Goal: Task Accomplishment & Management: Use online tool/utility

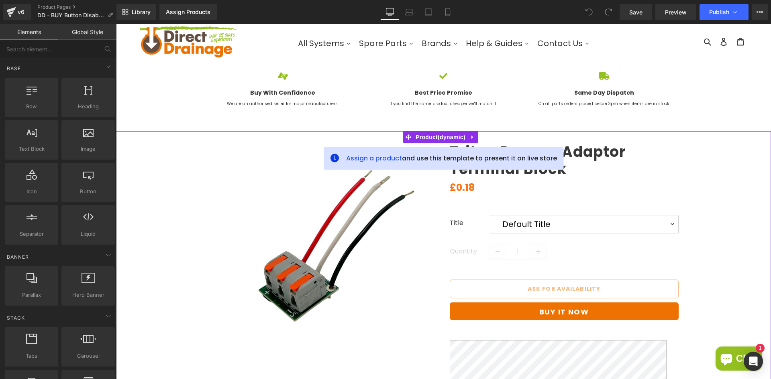
scroll to position [80, 0]
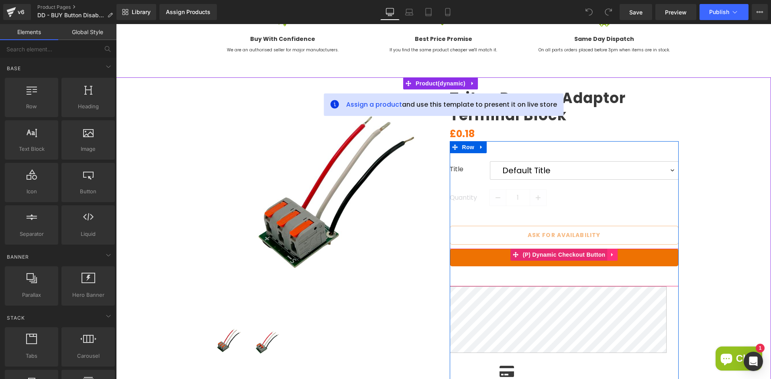
click at [609, 255] on icon at bounding box center [612, 255] width 6 height 6
click at [614, 255] on icon at bounding box center [617, 255] width 6 height 6
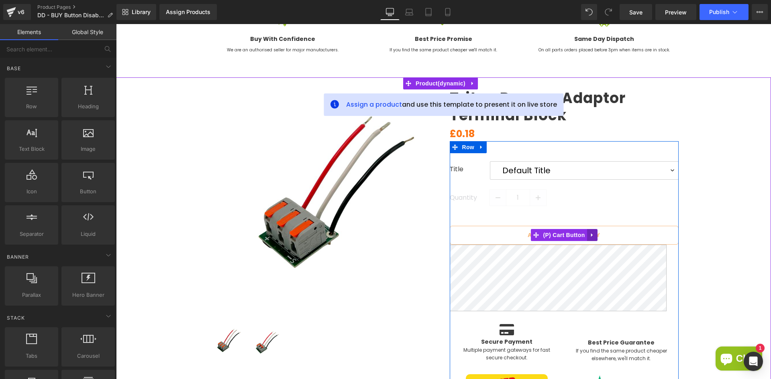
click at [589, 234] on icon at bounding box center [592, 235] width 6 height 6
click at [594, 234] on icon at bounding box center [597, 235] width 6 height 6
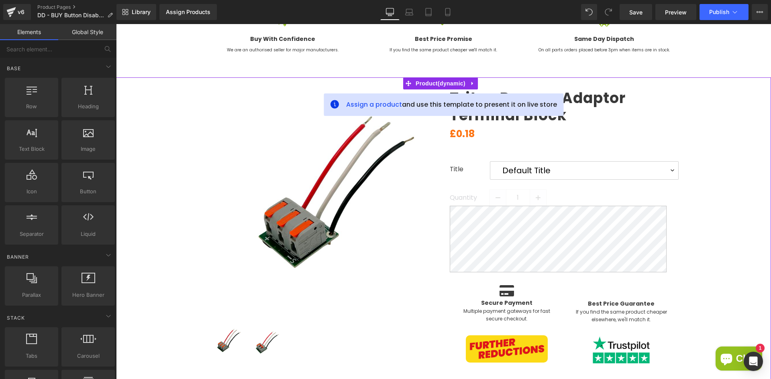
click at [700, 242] on div "(P) Image ‹ › (P) Image List (P) Title 1" at bounding box center [443, 225] width 647 height 297
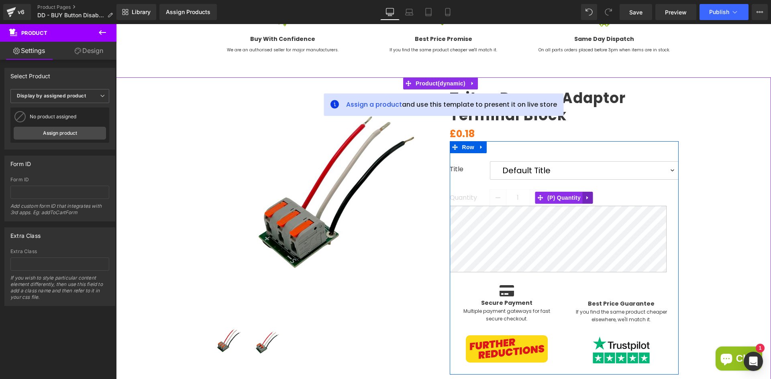
click at [586, 197] on icon at bounding box center [587, 198] width 2 height 4
click at [590, 197] on icon at bounding box center [593, 198] width 6 height 6
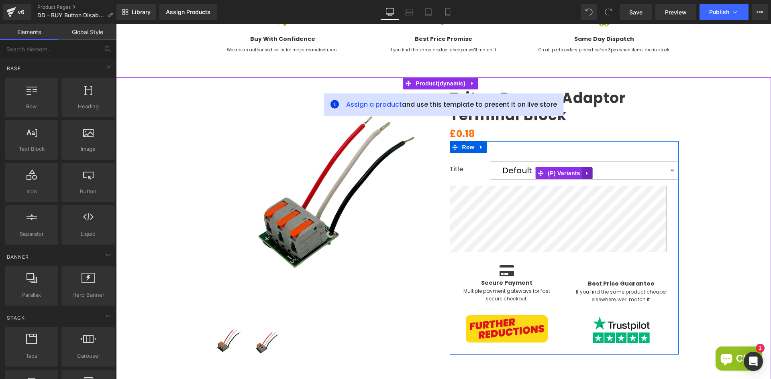
click at [584, 172] on icon at bounding box center [587, 174] width 6 height 6
click at [590, 171] on icon at bounding box center [593, 174] width 6 height 6
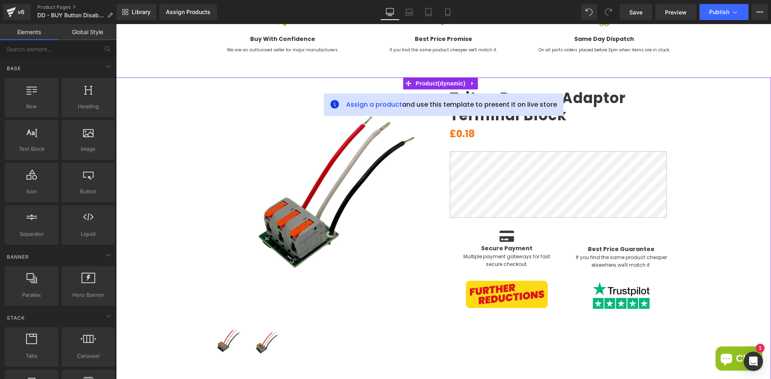
click at [692, 191] on div "(P) Image ‹ › (P) Image List (P) Title" at bounding box center [443, 218] width 647 height 283
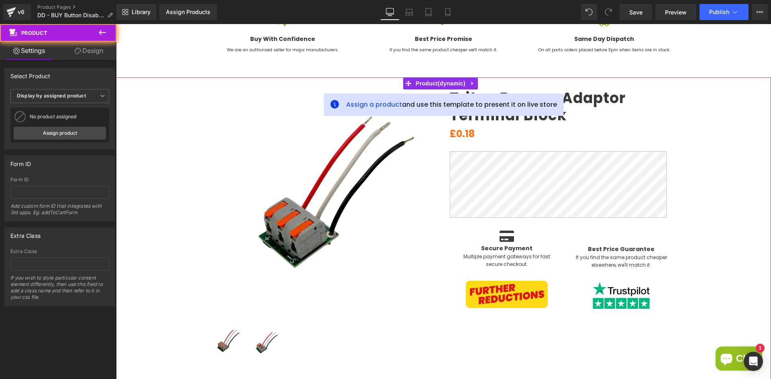
click at [724, 193] on div "(P) Image ‹ › (P) Image List (P) Title" at bounding box center [443, 218] width 647 height 283
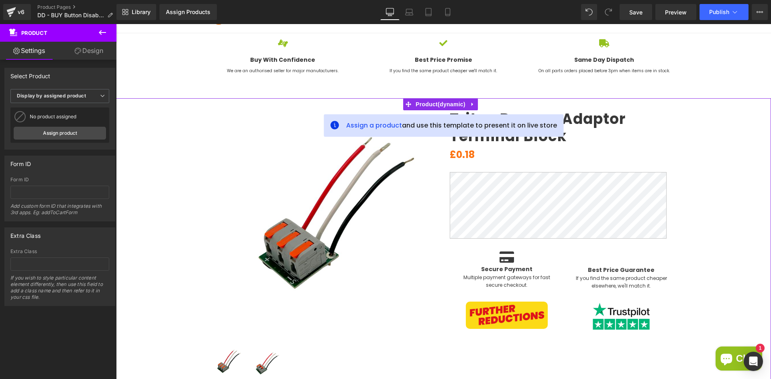
scroll to position [40, 0]
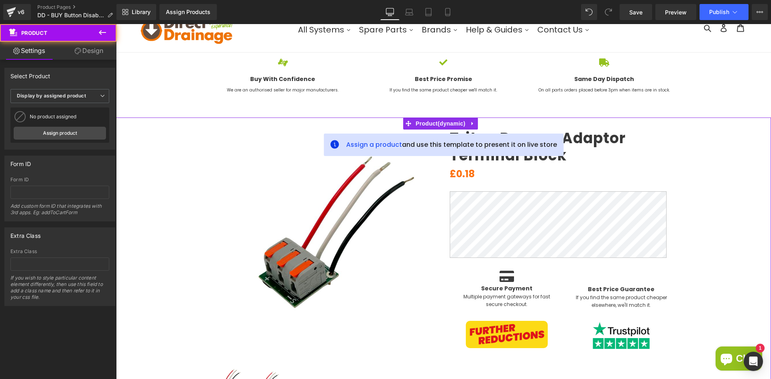
click at [733, 188] on div "(P) Image ‹ › (P) Image List (P) Title" at bounding box center [443, 259] width 647 height 283
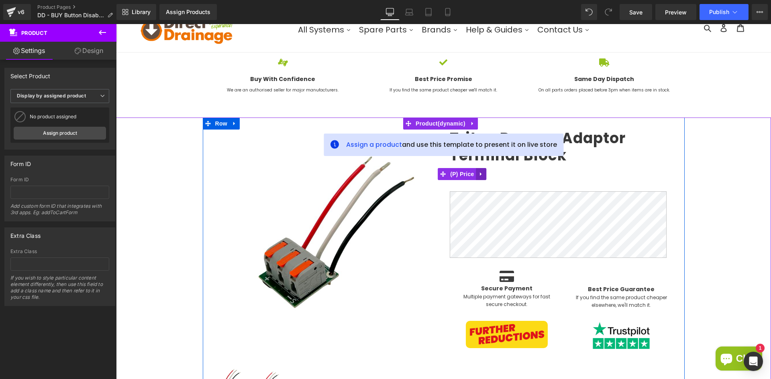
click at [478, 174] on icon at bounding box center [481, 174] width 6 height 6
click at [484, 173] on icon at bounding box center [487, 174] width 6 height 6
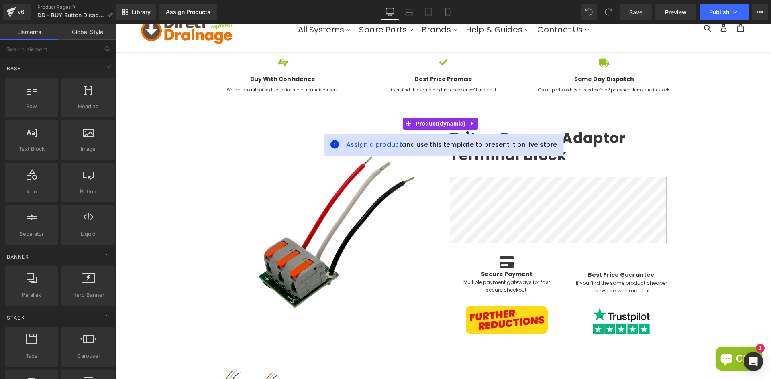
click at [698, 199] on div "(P) Image ‹ › (P) Image List (P) Title Icon" at bounding box center [443, 259] width 647 height 283
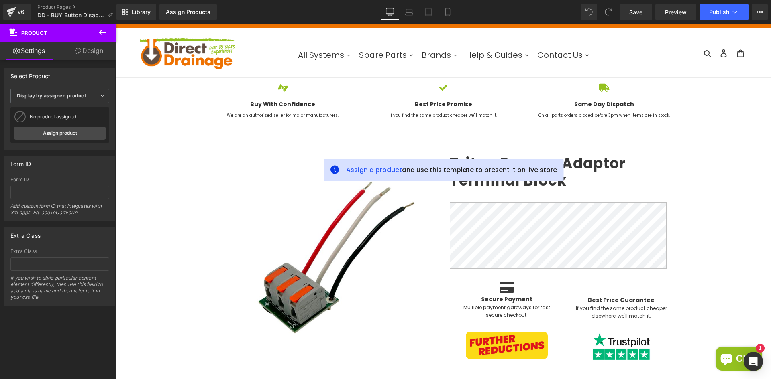
scroll to position [0, 0]
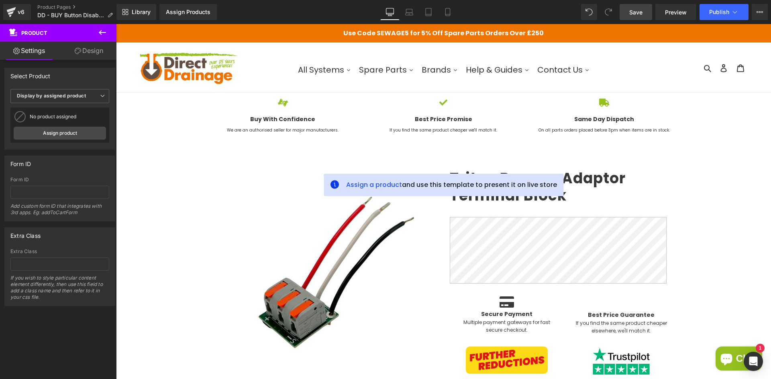
click at [640, 15] on span "Save" at bounding box center [635, 12] width 13 height 8
click at [18, 14] on div "v6" at bounding box center [21, 12] width 10 height 10
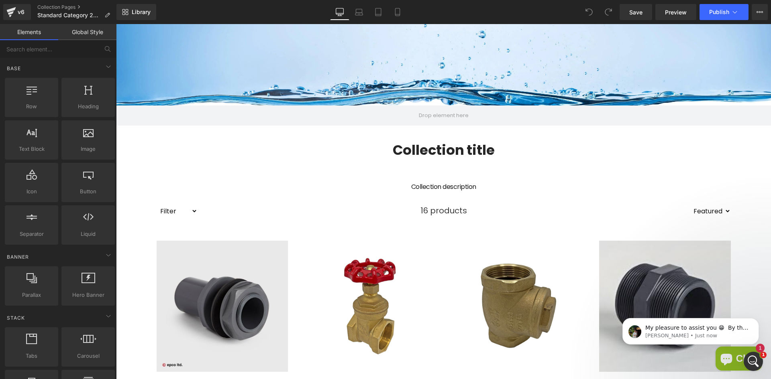
scroll to position [80, 0]
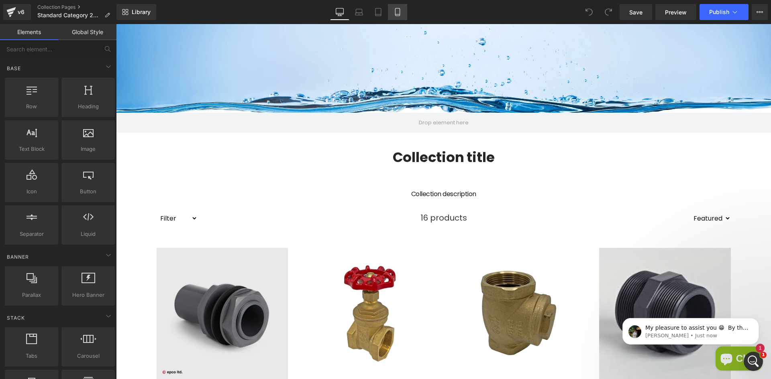
click at [394, 10] on icon at bounding box center [397, 12] width 8 height 8
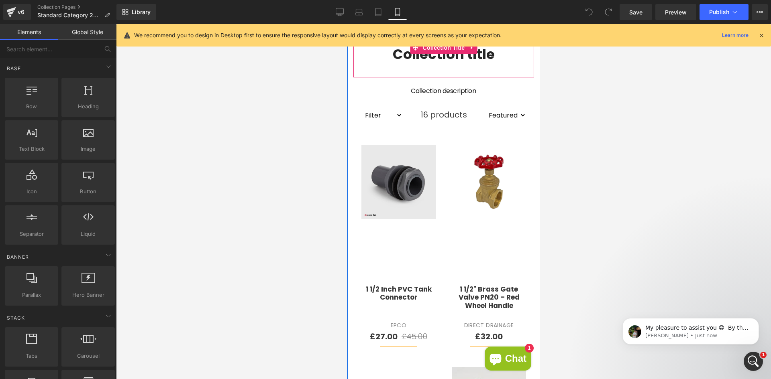
scroll to position [201, 0]
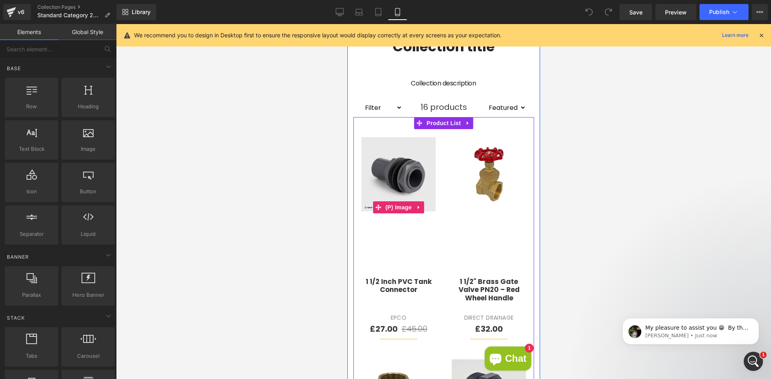
click at [390, 243] on link "Sale Off" at bounding box center [398, 207] width 74 height 140
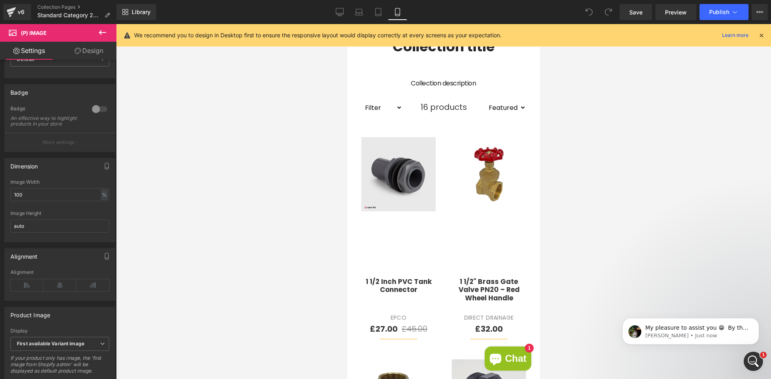
scroll to position [0, 0]
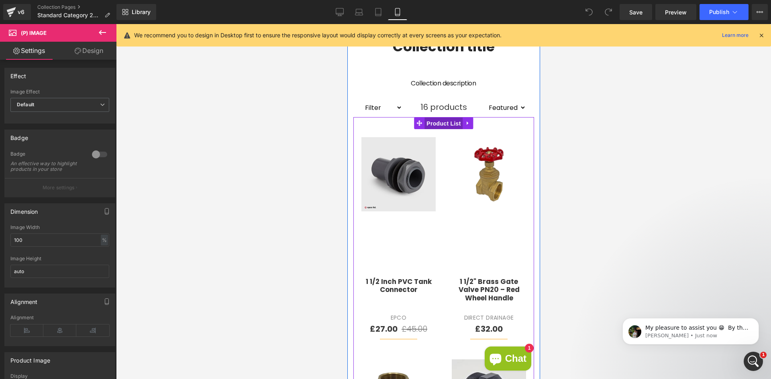
click at [435, 126] on span "Product List" at bounding box center [443, 124] width 38 height 12
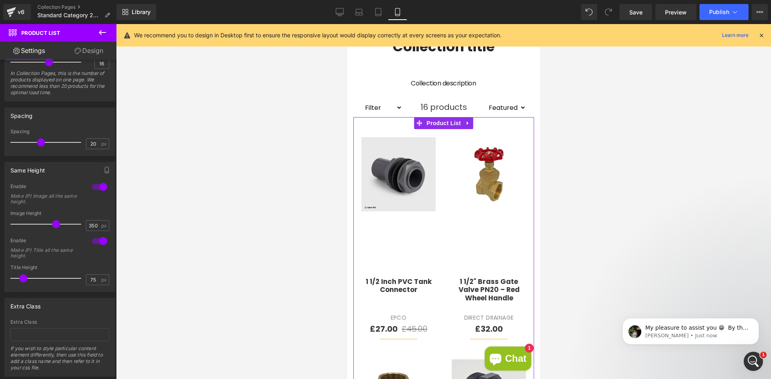
scroll to position [281, 0]
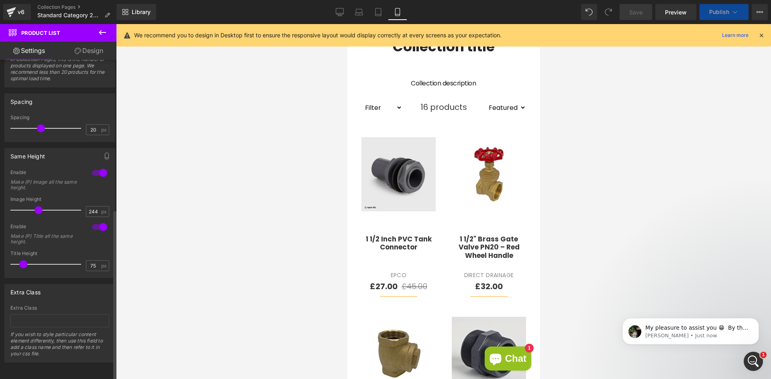
drag, startPoint x: 55, startPoint y: 206, endPoint x: 38, endPoint y: 205, distance: 16.9
click at [38, 206] on span at bounding box center [39, 210] width 8 height 8
click at [344, 9] on icon at bounding box center [340, 11] width 8 height 6
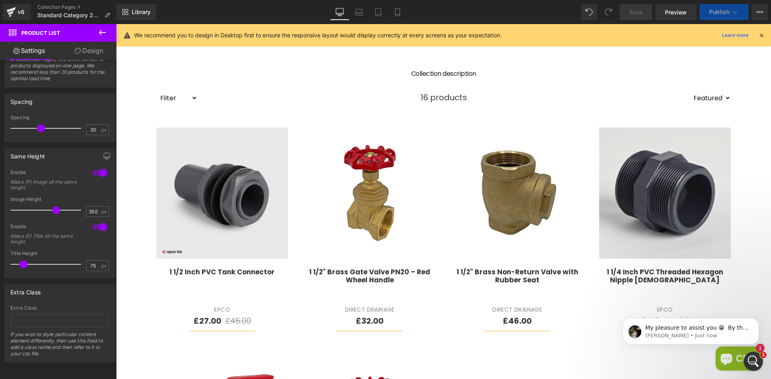
scroll to position [191, 0]
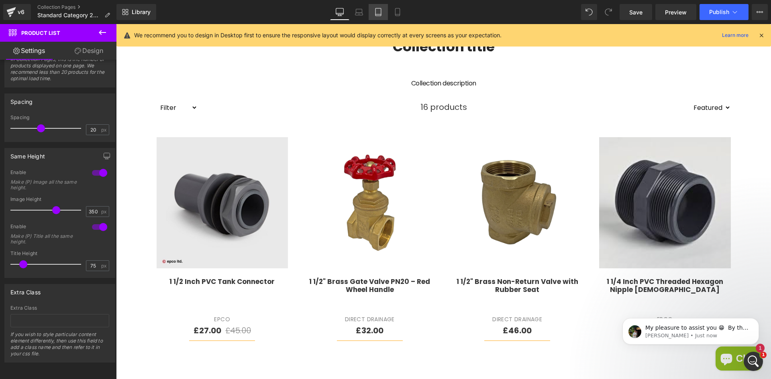
click at [378, 13] on icon at bounding box center [378, 12] width 8 height 8
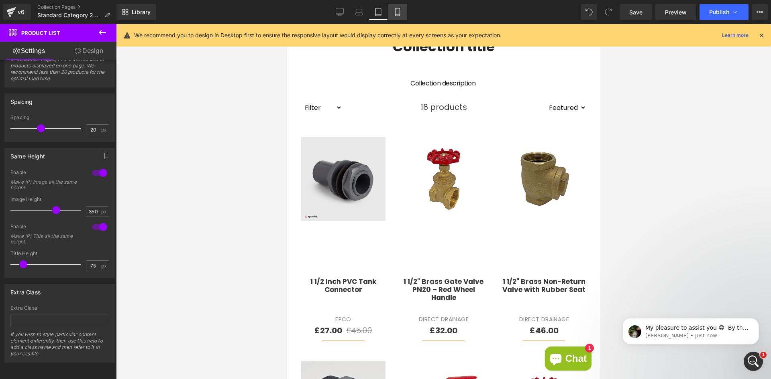
click at [395, 16] on icon at bounding box center [397, 12] width 8 height 8
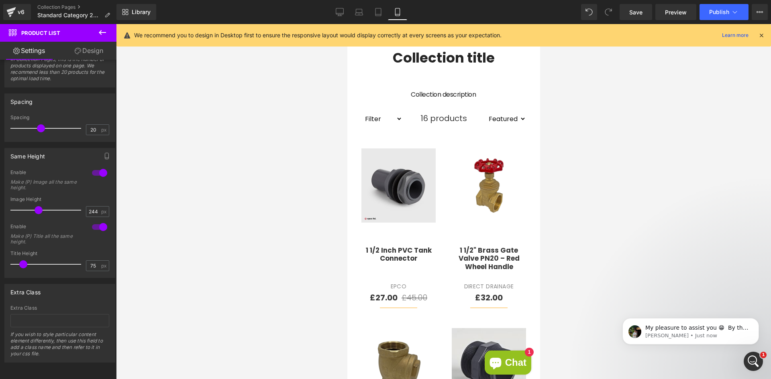
scroll to position [201, 0]
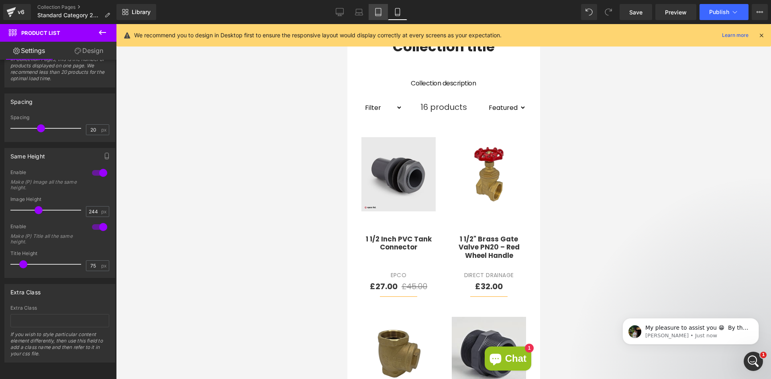
click at [372, 10] on link "Tablet" at bounding box center [377, 12] width 19 height 16
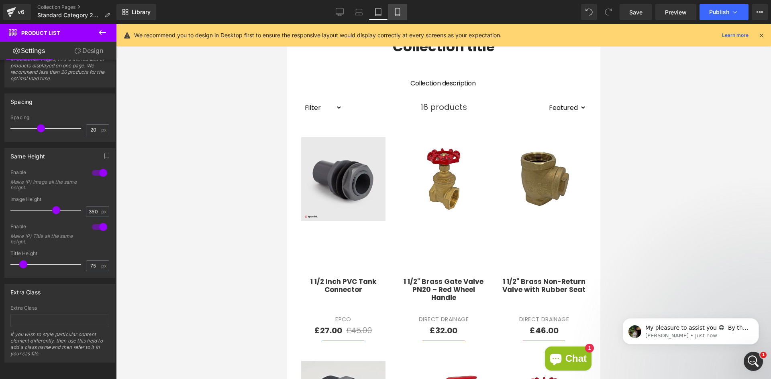
click at [395, 15] on icon at bounding box center [397, 12] width 8 height 8
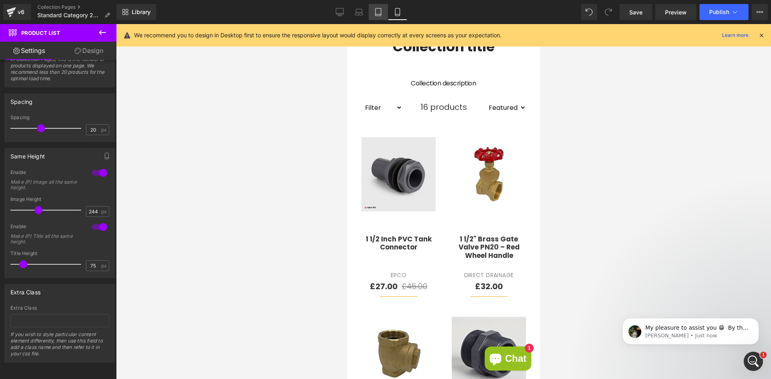
click at [384, 10] on link "Tablet" at bounding box center [377, 12] width 19 height 16
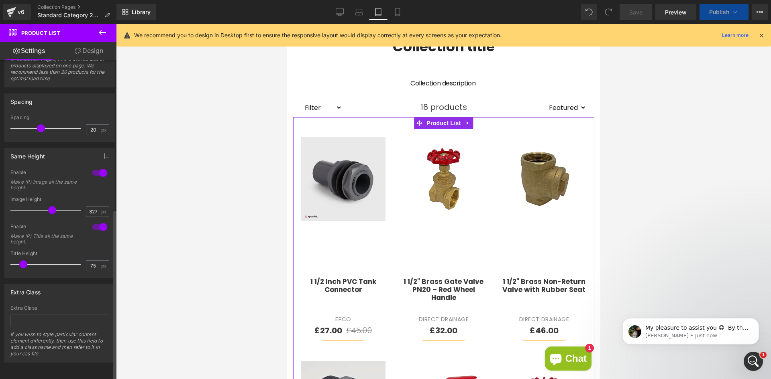
click at [49, 206] on span at bounding box center [52, 210] width 8 height 8
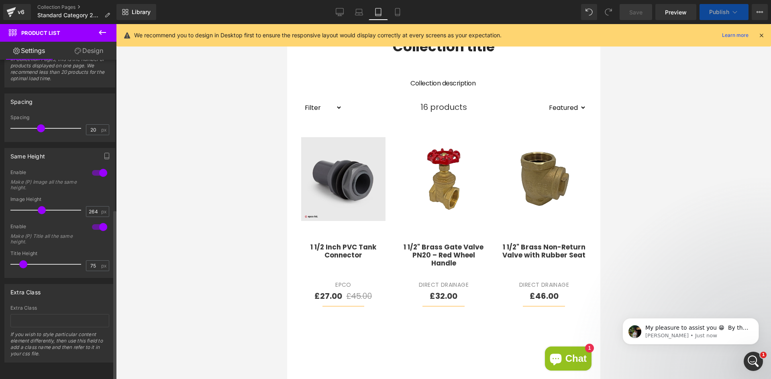
drag, startPoint x: 48, startPoint y: 205, endPoint x: 38, endPoint y: 204, distance: 10.1
click at [38, 206] on span at bounding box center [42, 210] width 8 height 8
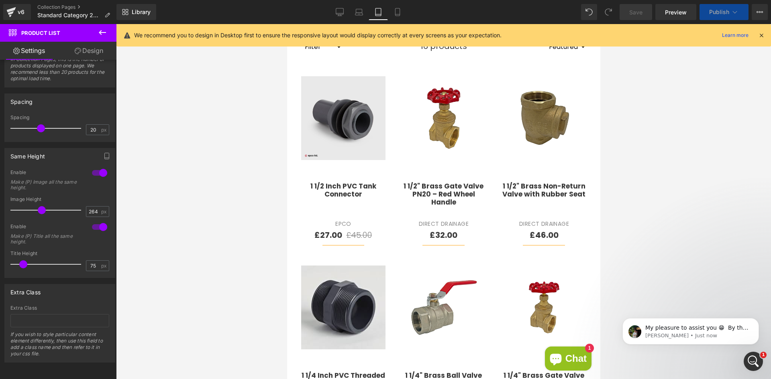
scroll to position [230, 0]
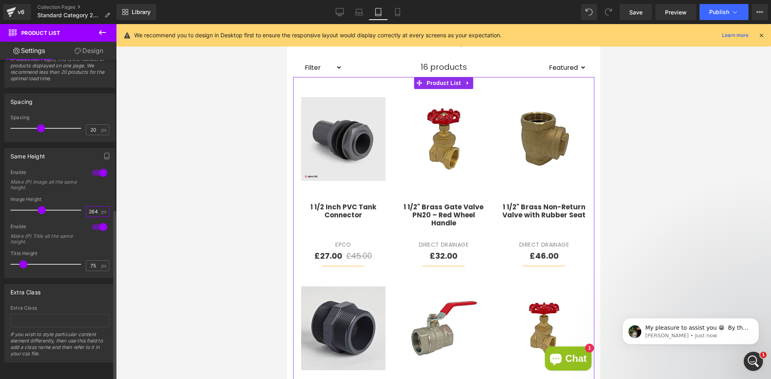
drag, startPoint x: 95, startPoint y: 207, endPoint x: 59, endPoint y: 209, distance: 36.2
click at [59, 209] on div "Image Height 264 px" at bounding box center [59, 210] width 99 height 27
type input "250"
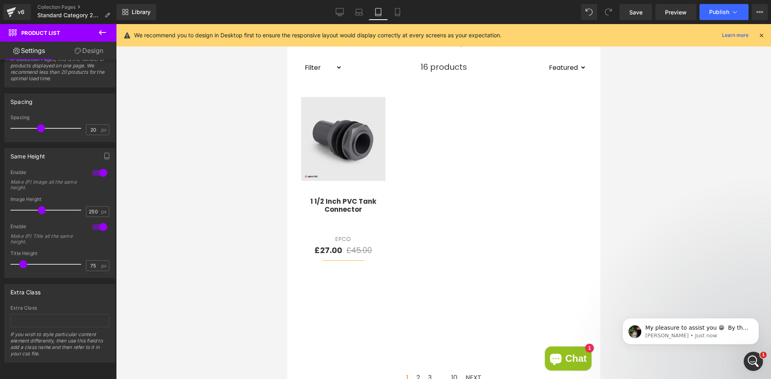
click at [208, 240] on div at bounding box center [443, 201] width 655 height 355
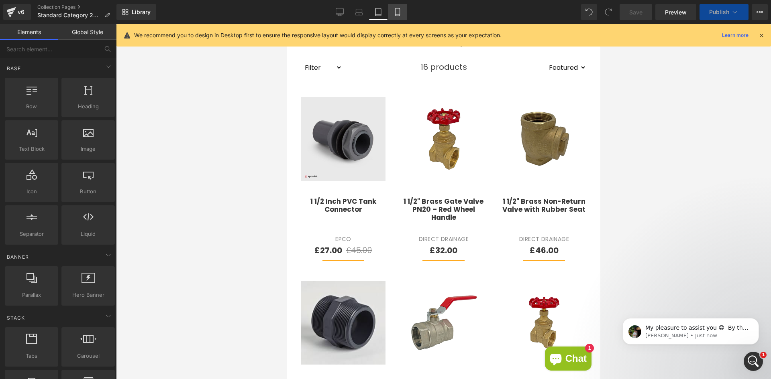
click at [398, 16] on link "Mobile" at bounding box center [397, 12] width 19 height 16
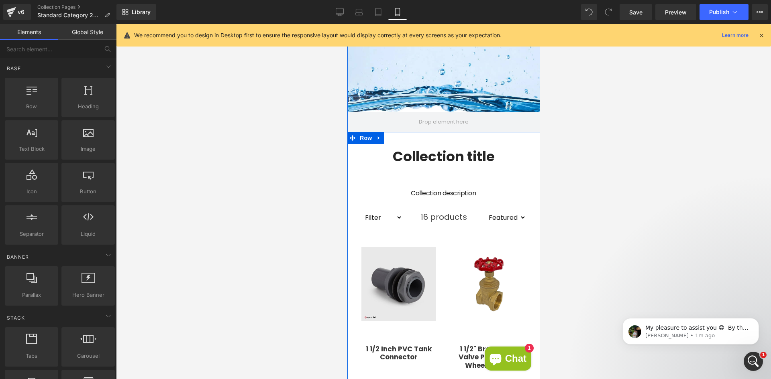
scroll to position [166, 0]
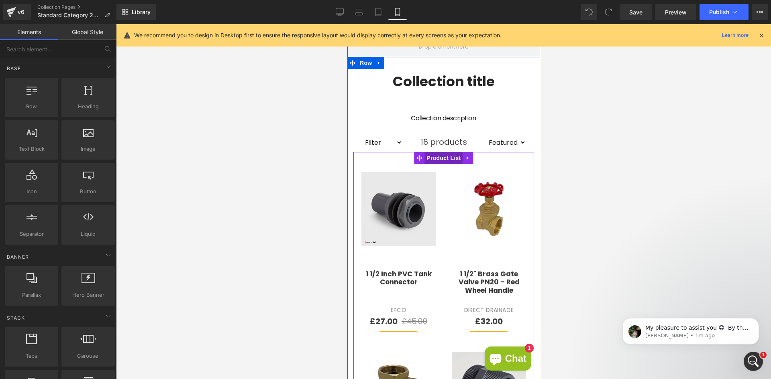
click at [443, 160] on span "Product List" at bounding box center [443, 158] width 38 height 12
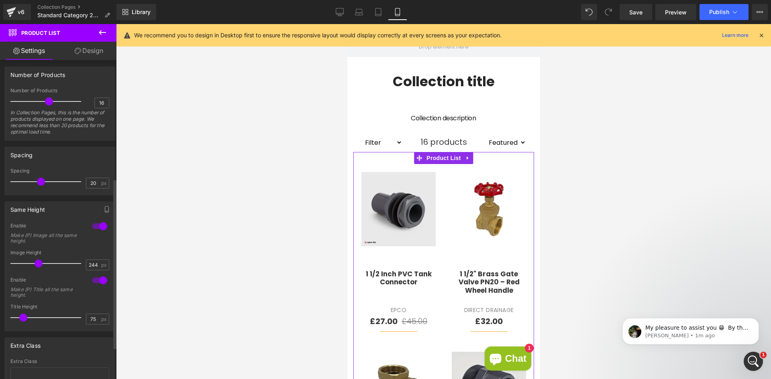
scroll to position [241, 0]
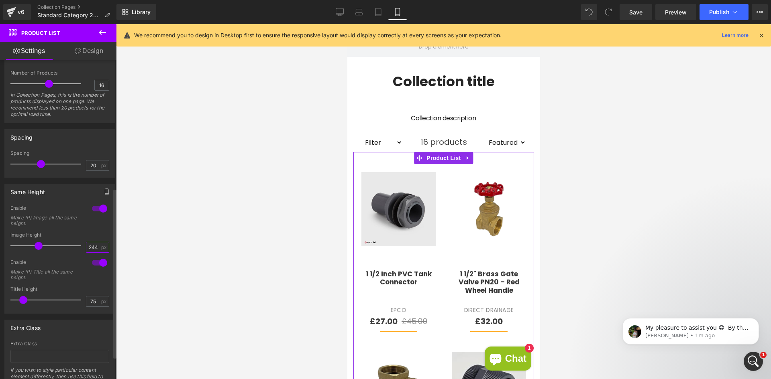
drag, startPoint x: 86, startPoint y: 245, endPoint x: 98, endPoint y: 245, distance: 11.6
click at [98, 245] on div "244 px" at bounding box center [97, 247] width 23 height 11
type input "250"
click at [203, 244] on div at bounding box center [443, 201] width 655 height 355
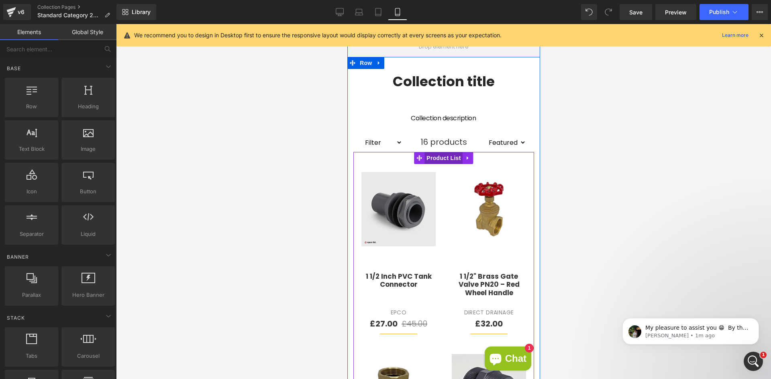
click at [431, 158] on span "Product List" at bounding box center [443, 158] width 38 height 12
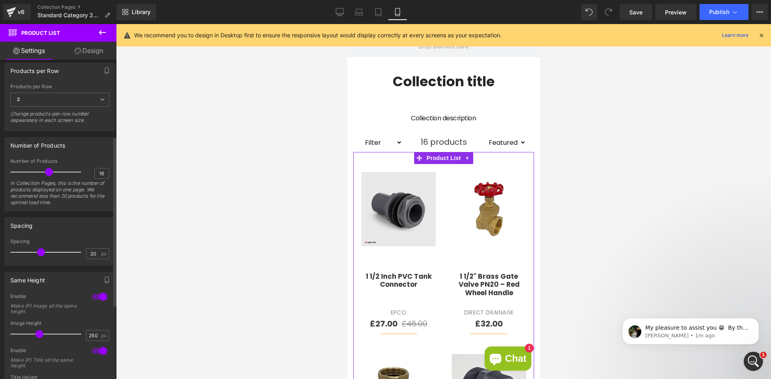
scroll to position [281, 0]
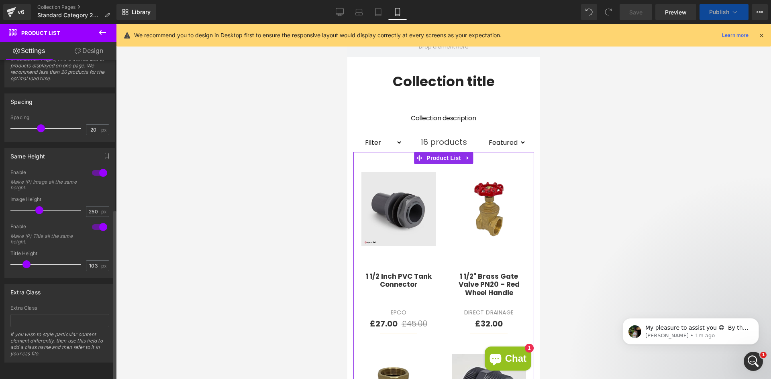
click at [27, 261] on span at bounding box center [26, 264] width 8 height 8
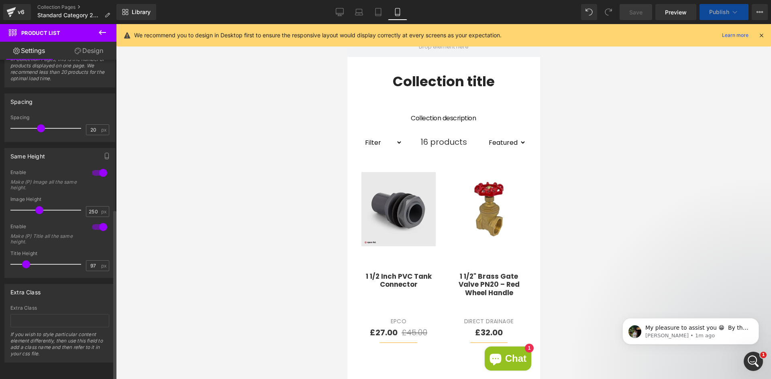
type input "100"
click at [26, 260] on span at bounding box center [26, 264] width 8 height 8
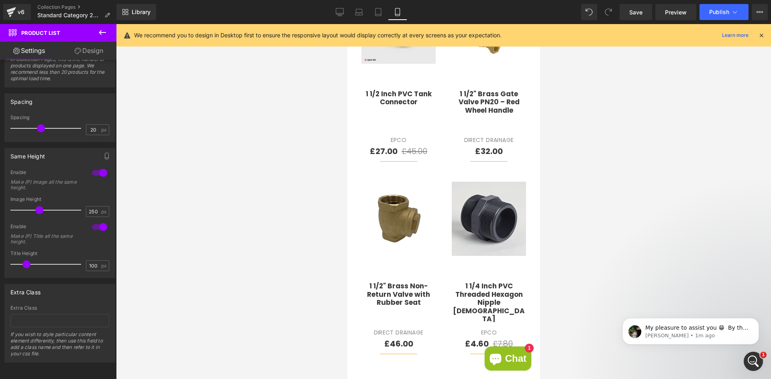
scroll to position [366, 0]
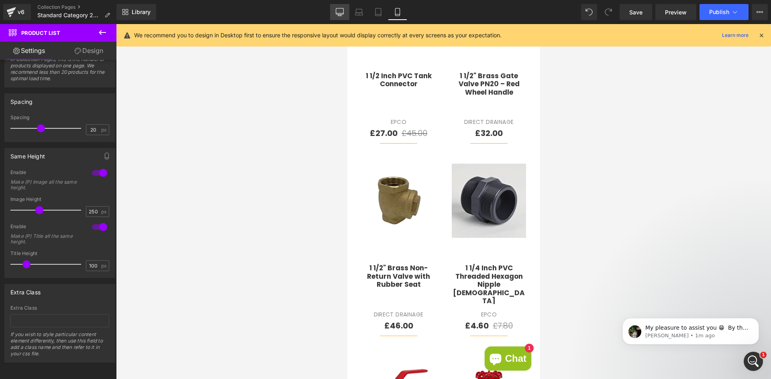
click at [342, 9] on icon at bounding box center [339, 12] width 8 height 8
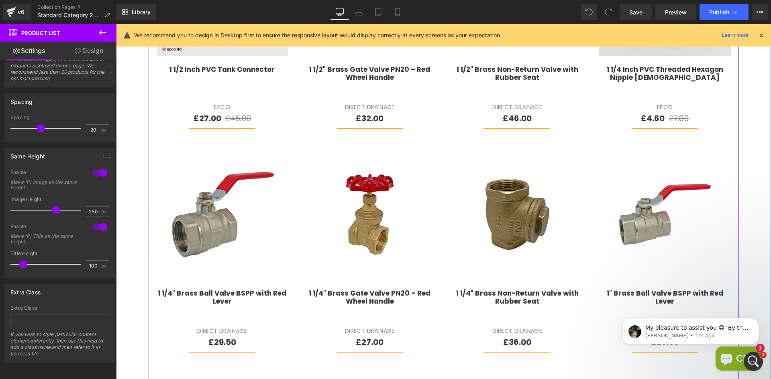
scroll to position [205, 0]
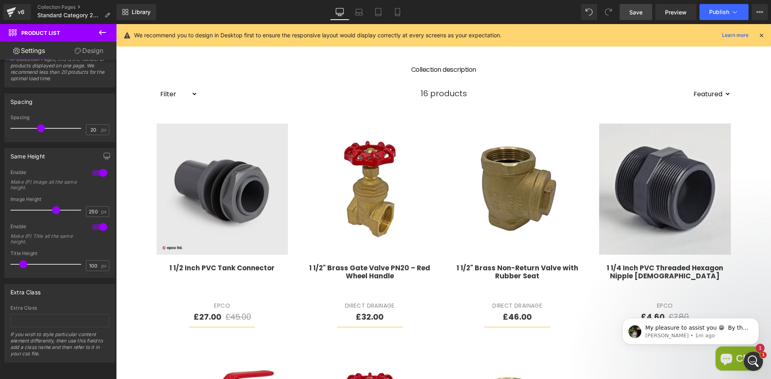
drag, startPoint x: 634, startPoint y: 13, endPoint x: 436, endPoint y: 57, distance: 202.7
click at [634, 13] on span "Save" at bounding box center [635, 12] width 13 height 8
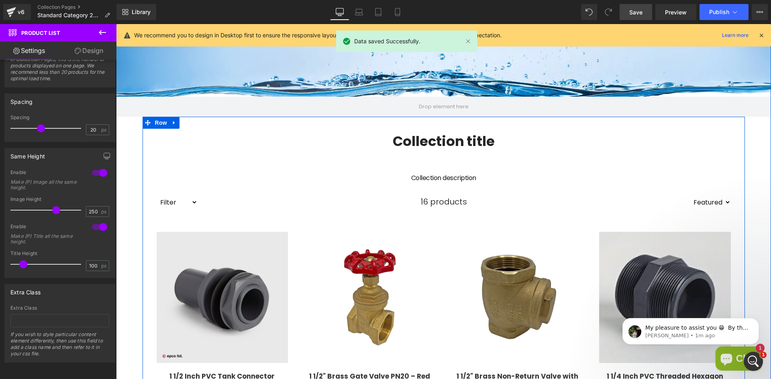
scroll to position [84, 0]
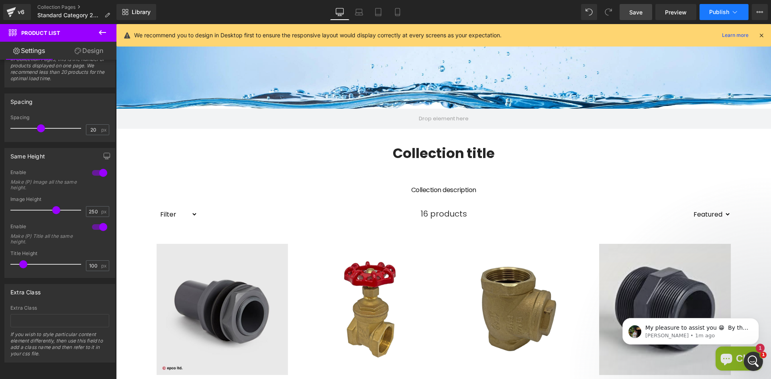
click at [708, 17] on button "Publish" at bounding box center [723, 12] width 49 height 16
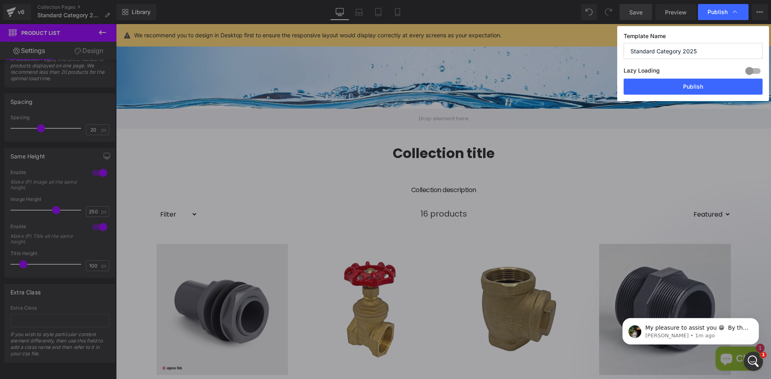
click at [708, 17] on div "Publish" at bounding box center [722, 12] width 51 height 16
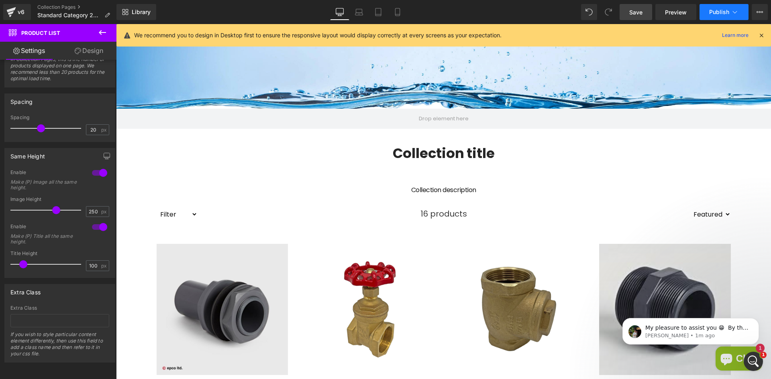
click at [713, 13] on span "Publish" at bounding box center [719, 12] width 20 height 6
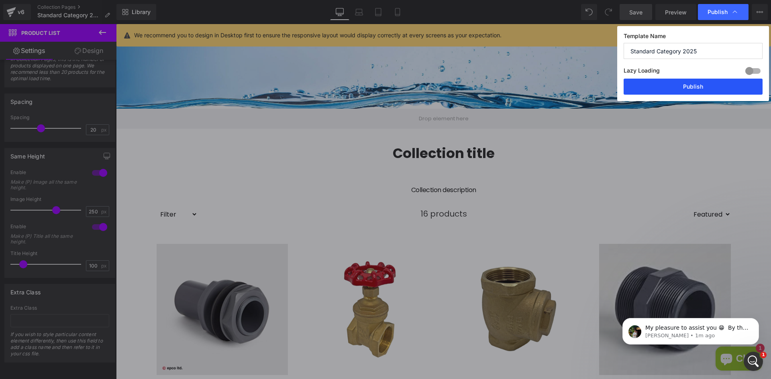
click at [695, 81] on button "Publish" at bounding box center [692, 87] width 139 height 16
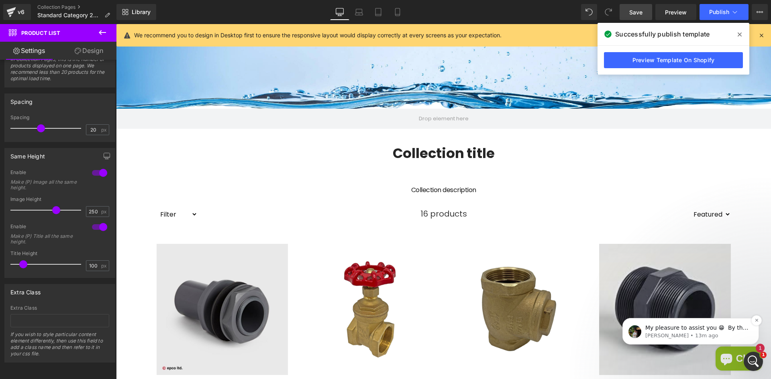
click at [684, 334] on p "Jeremy • 13m ago" at bounding box center [697, 335] width 104 height 7
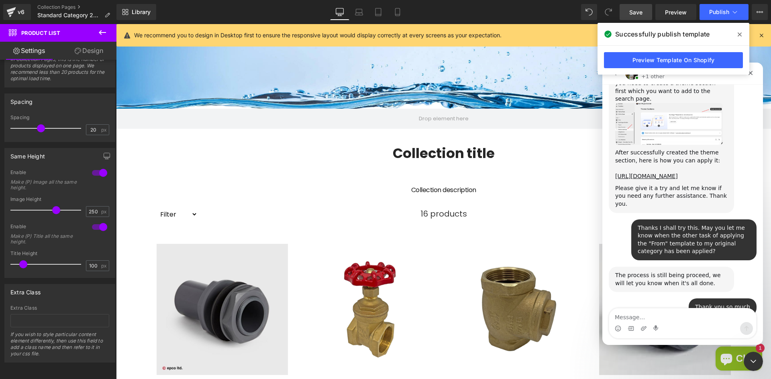
scroll to position [3595, 0]
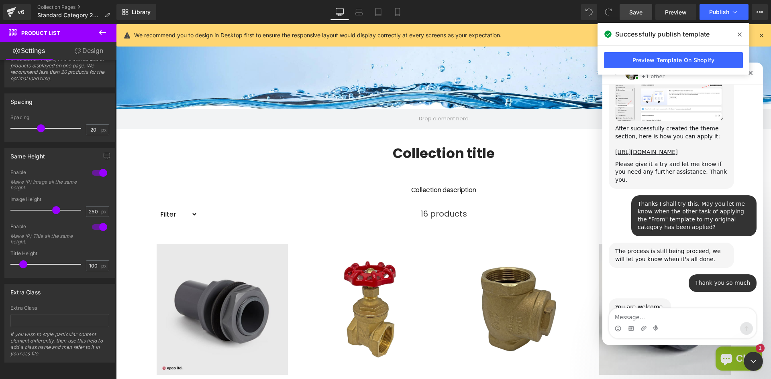
click at [575, 152] on div at bounding box center [385, 177] width 771 height 355
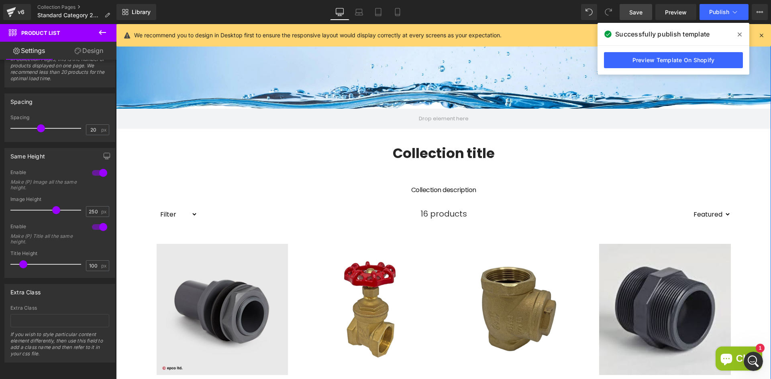
scroll to position [3582, 0]
click at [737, 37] on span at bounding box center [739, 34] width 13 height 13
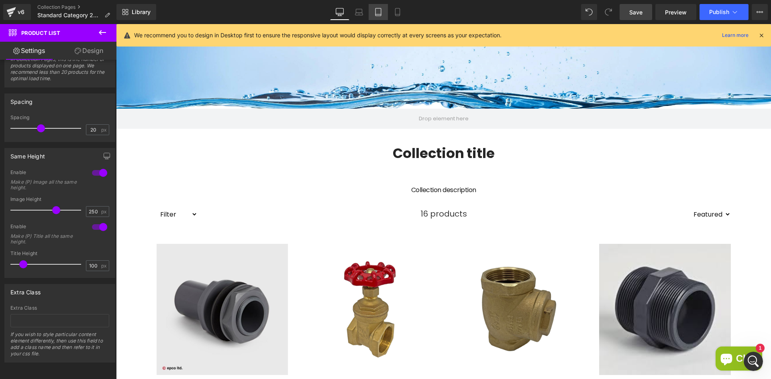
click at [381, 12] on icon at bounding box center [378, 12] width 8 height 8
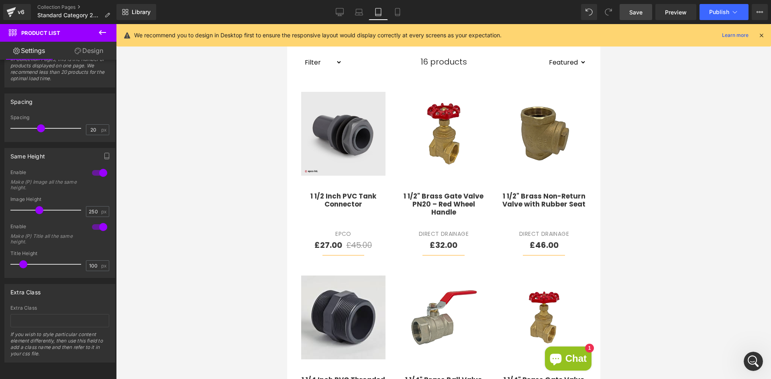
scroll to position [243, 0]
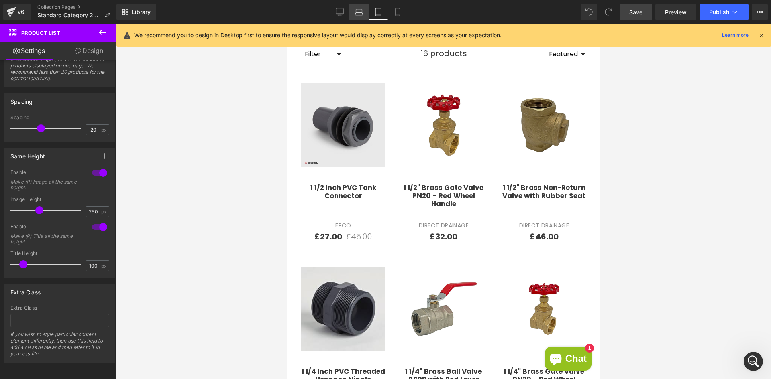
click at [364, 9] on link "Laptop" at bounding box center [358, 12] width 19 height 16
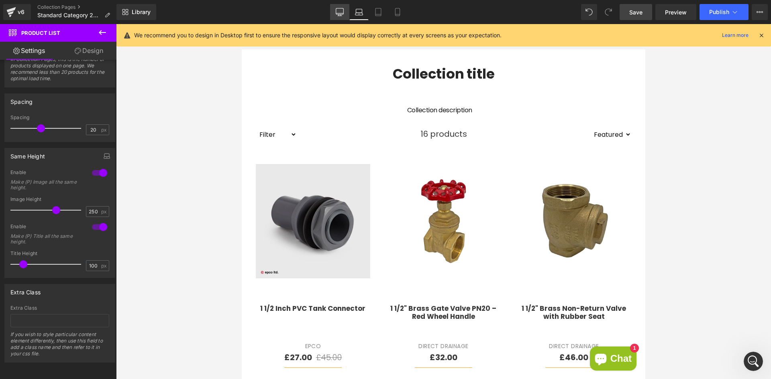
click at [340, 13] on icon at bounding box center [340, 13] width 8 height 0
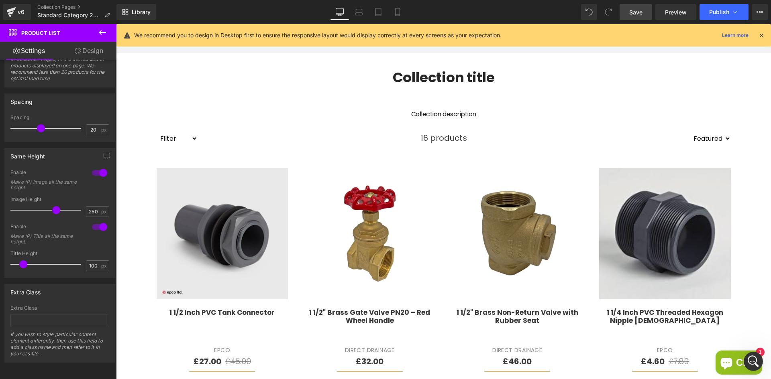
scroll to position [165, 0]
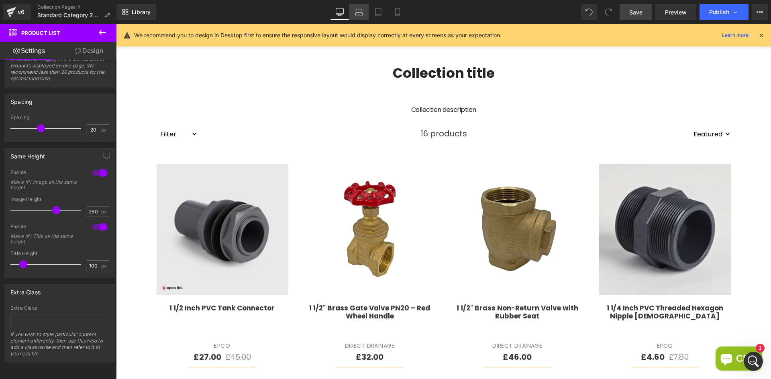
click at [362, 14] on icon at bounding box center [359, 14] width 8 height 2
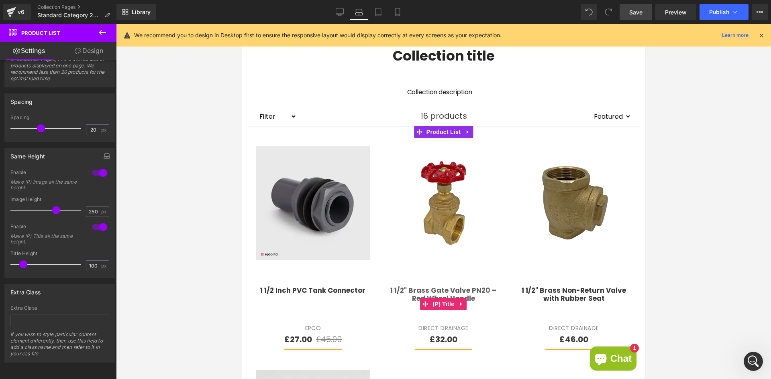
scroll to position [160, 0]
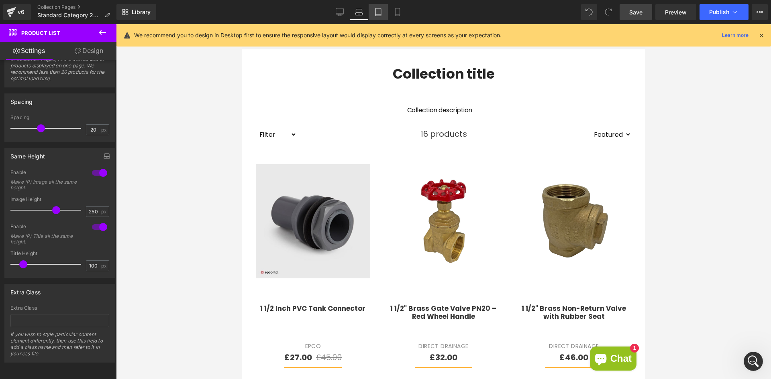
click at [380, 17] on link "Tablet" at bounding box center [377, 12] width 19 height 16
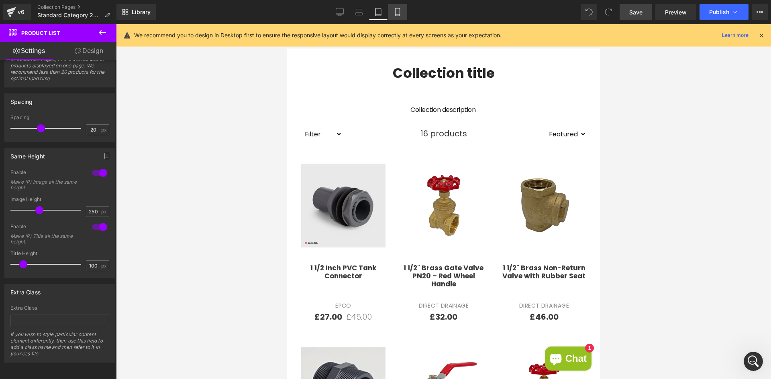
click at [395, 12] on icon at bounding box center [397, 12] width 4 height 8
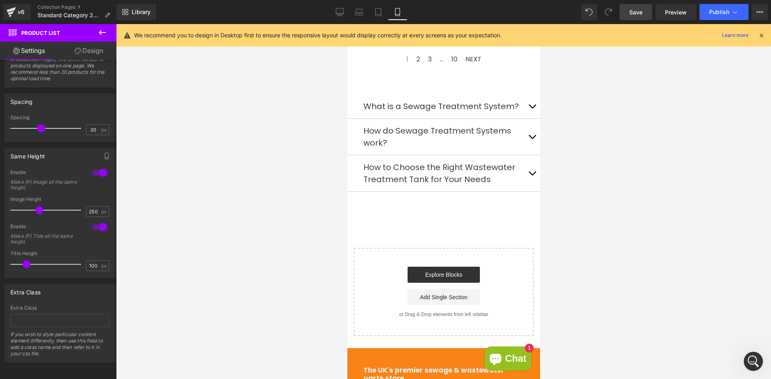
scroll to position [1807, 0]
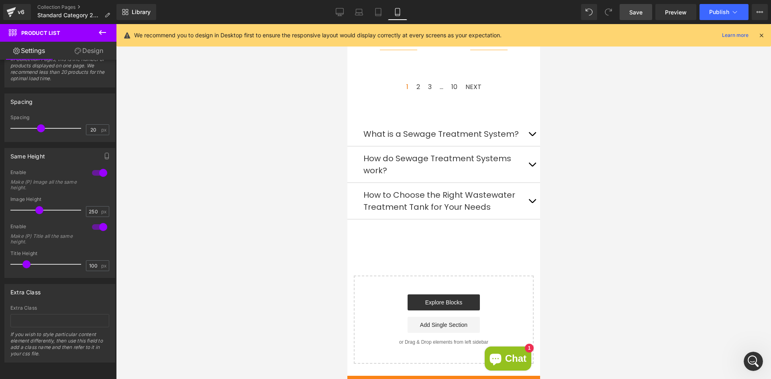
drag, startPoint x: 537, startPoint y: 166, endPoint x: 894, endPoint y: 209, distance: 359.4
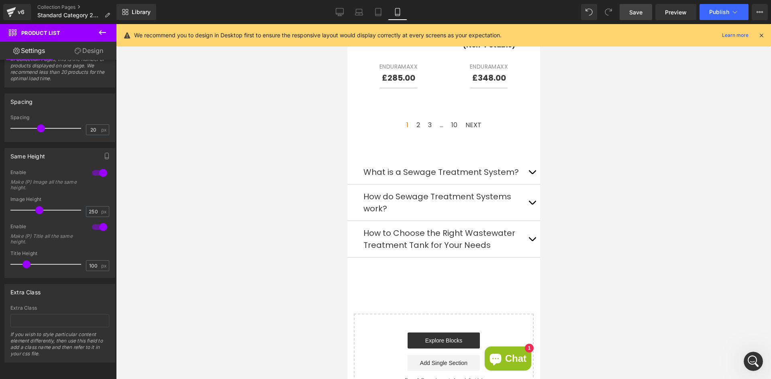
scroll to position [1780, 0]
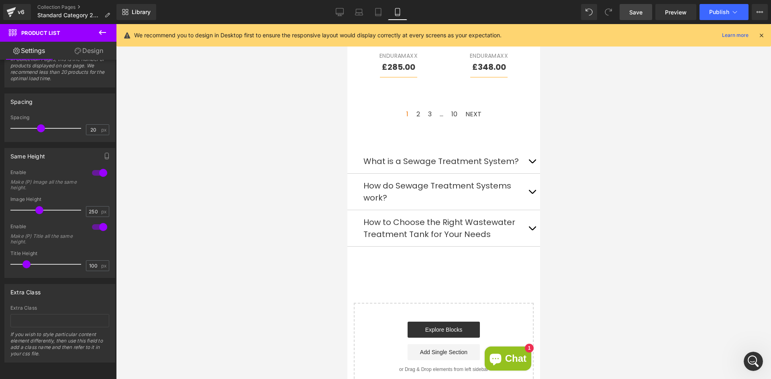
drag, startPoint x: 537, startPoint y: 175, endPoint x: 887, endPoint y: 196, distance: 350.1
